Goal: Transaction & Acquisition: Book appointment/travel/reservation

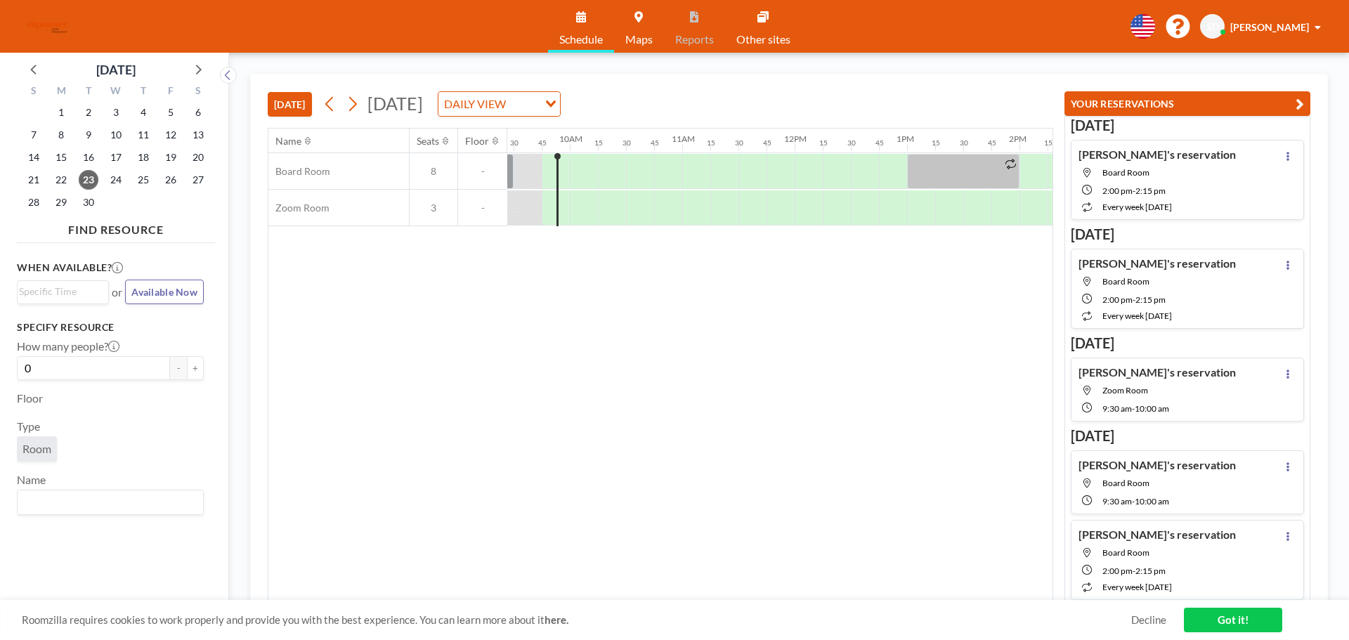
scroll to position [0, 1068]
drag, startPoint x: 27, startPoint y: 372, endPoint x: 20, endPoint y: 375, distance: 8.0
click at [22, 376] on input "0" at bounding box center [93, 368] width 153 height 24
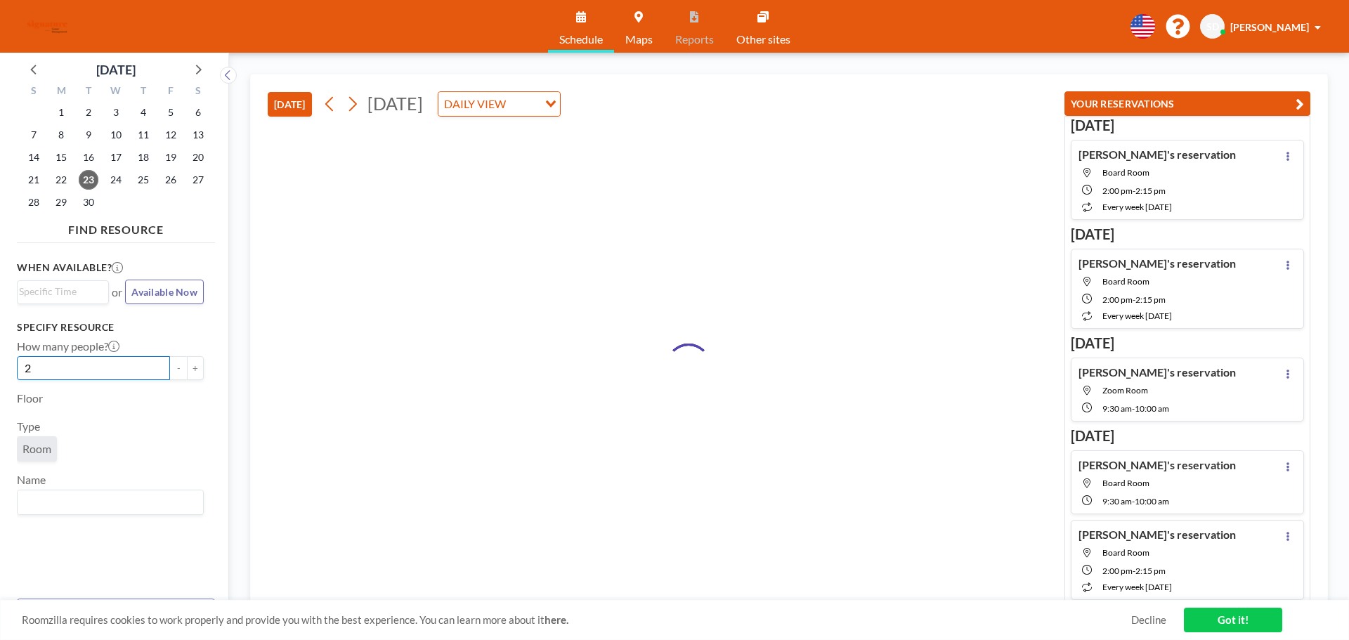
type input "2"
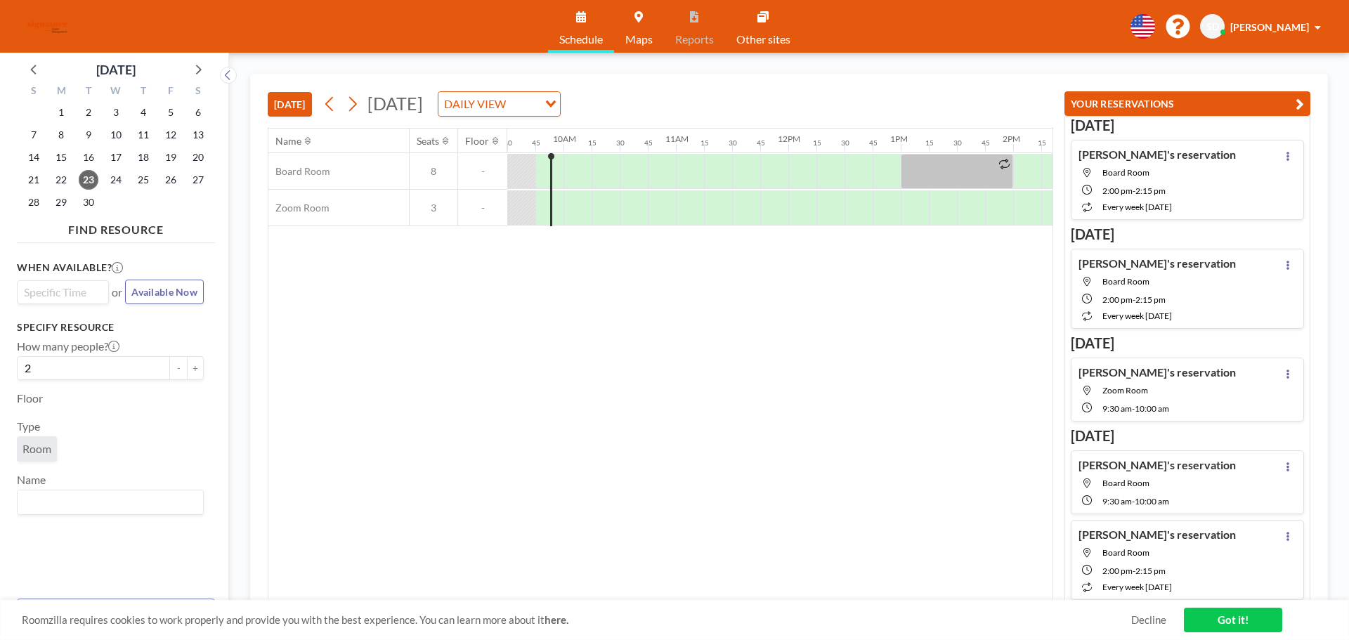
click at [53, 283] on div "Search for option" at bounding box center [60, 291] width 84 height 20
type input "1"
click at [30, 330] on li "4:45 pm" at bounding box center [62, 327] width 89 height 22
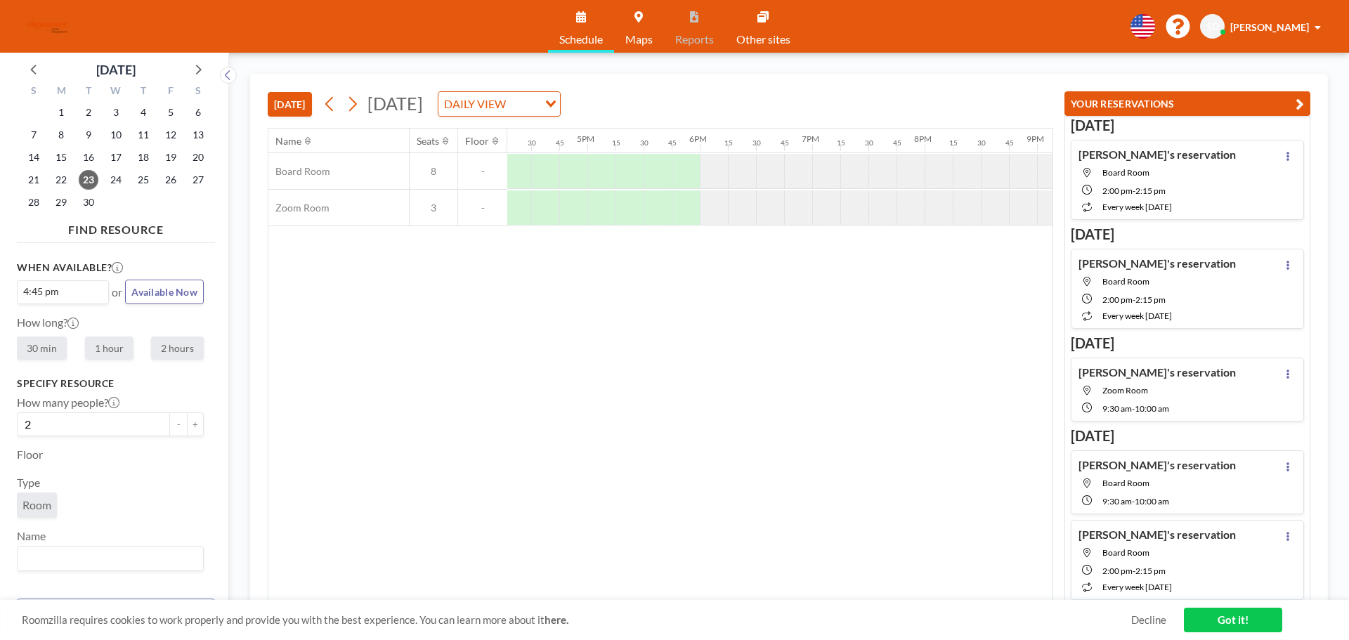
scroll to position [0, 1855]
click at [546, 176] on div at bounding box center [550, 171] width 28 height 35
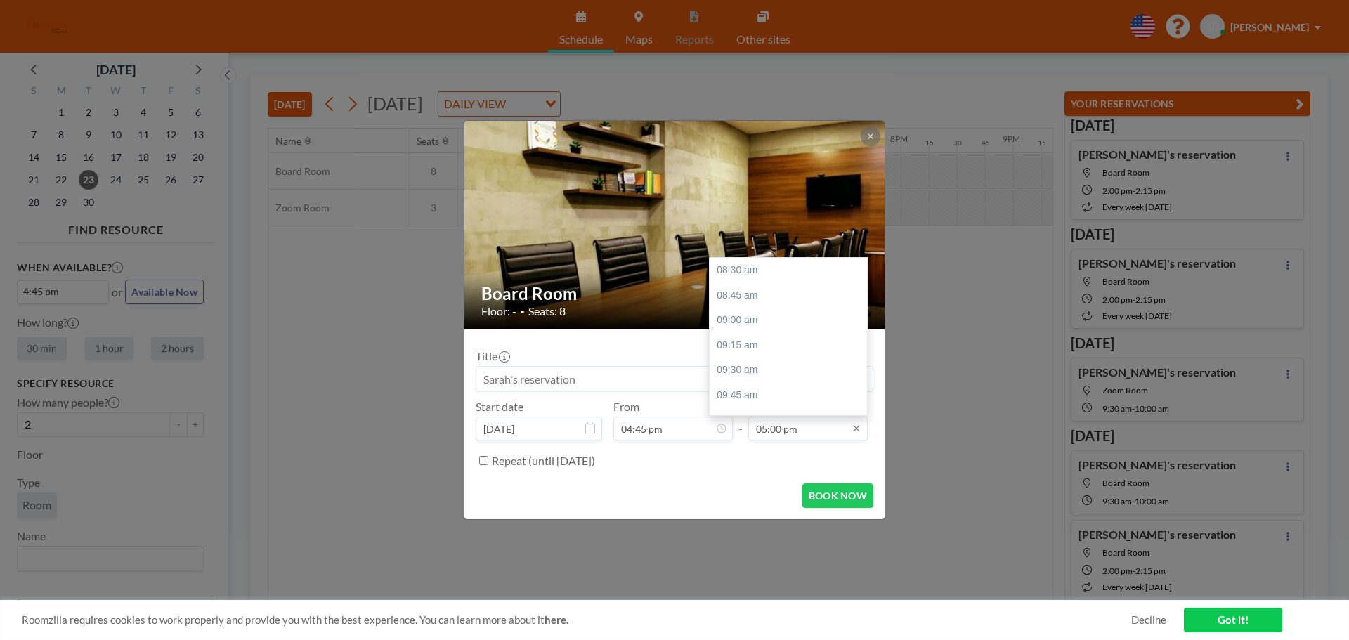
scroll to position [818, 0]
click at [803, 430] on input "05:00 pm" at bounding box center [807, 429] width 119 height 24
click at [739, 325] on div "05:15 pm" at bounding box center [792, 328] width 164 height 25
type input "05:15 pm"
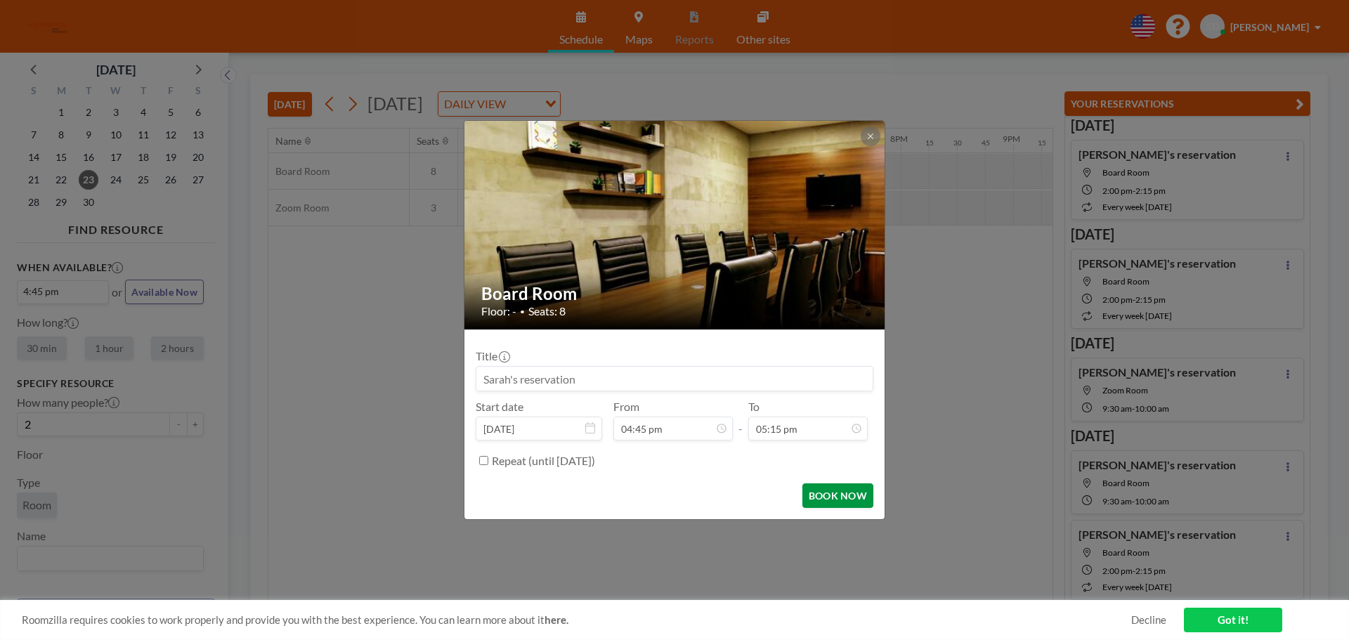
click at [834, 496] on button "BOOK NOW" at bounding box center [838, 496] width 71 height 25
